Goal: Task Accomplishment & Management: Manage account settings

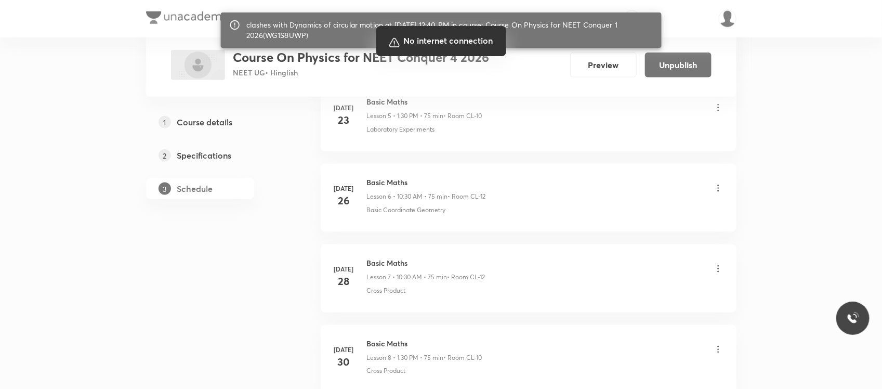
click at [458, 296] on div at bounding box center [441, 194] width 882 height 389
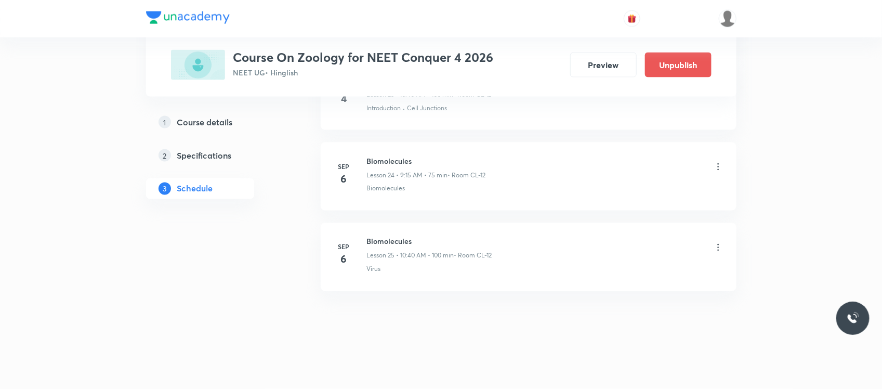
click at [716, 167] on icon at bounding box center [718, 167] width 10 height 10
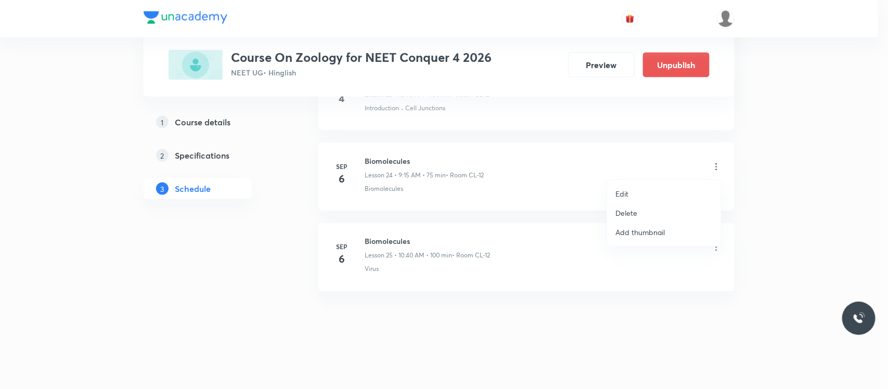
click at [624, 188] on p "Edit" at bounding box center [621, 193] width 13 height 11
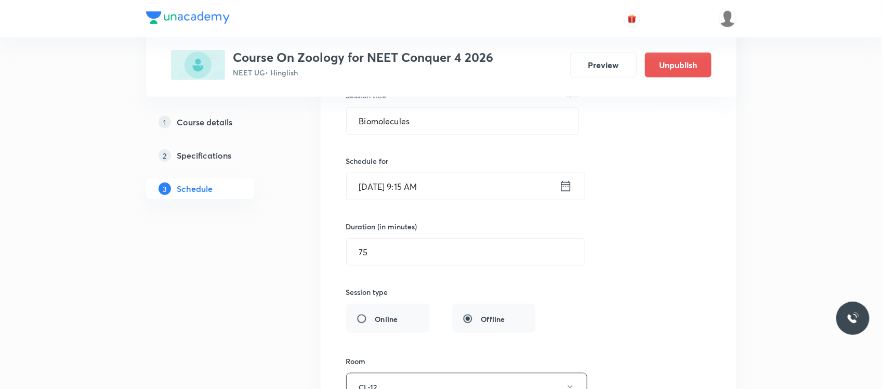
scroll to position [2057, 0]
click at [446, 183] on input "[DATE] 9:15 AM" at bounding box center [453, 187] width 213 height 27
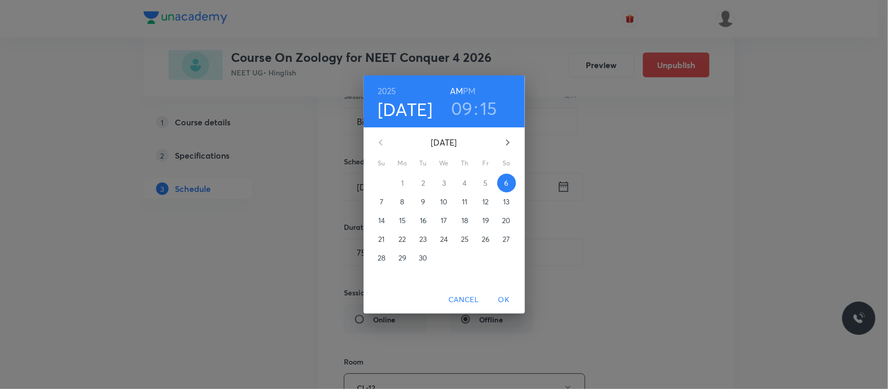
click at [487, 101] on h3 "15" at bounding box center [488, 108] width 17 height 22
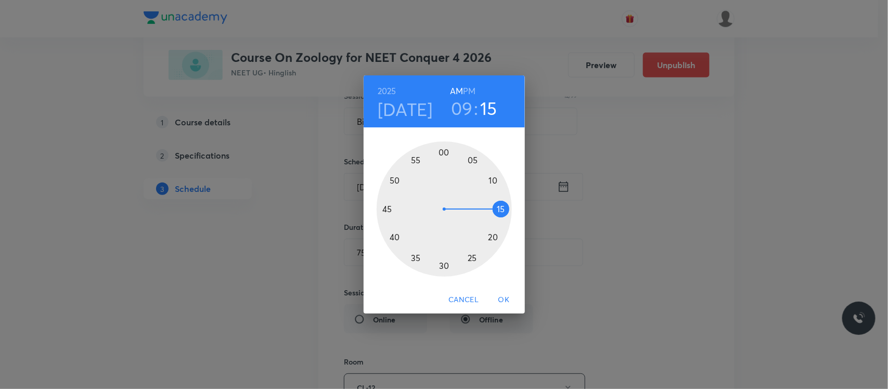
click at [446, 266] on div at bounding box center [443, 208] width 135 height 135
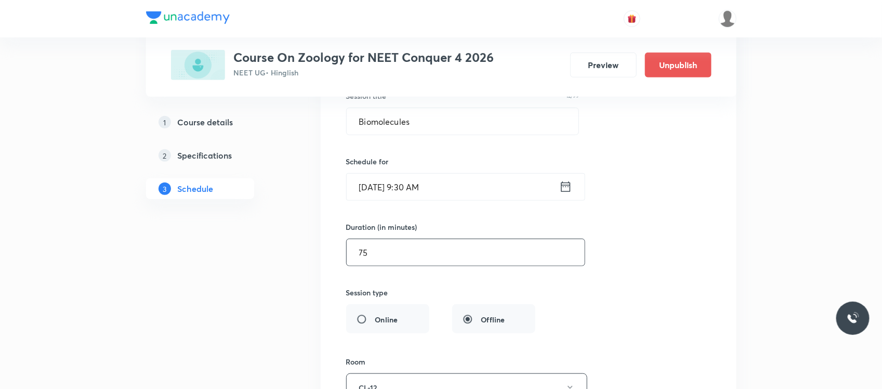
click at [441, 261] on input "75" at bounding box center [466, 252] width 238 height 27
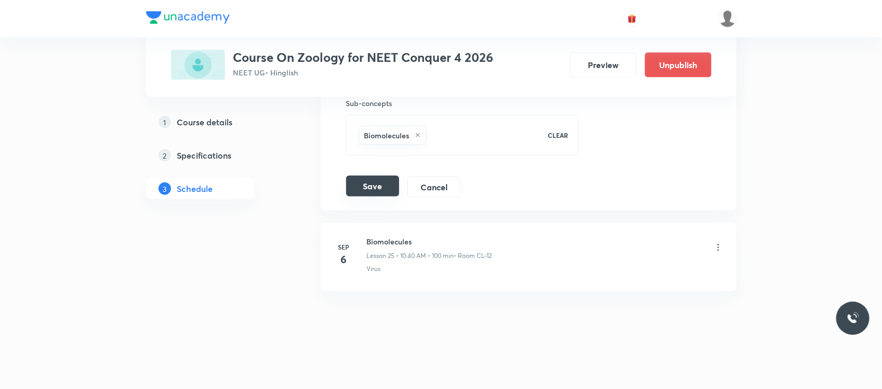
type input "60"
click at [383, 188] on button "Save" at bounding box center [372, 186] width 53 height 21
